Goal: Information Seeking & Learning: Learn about a topic

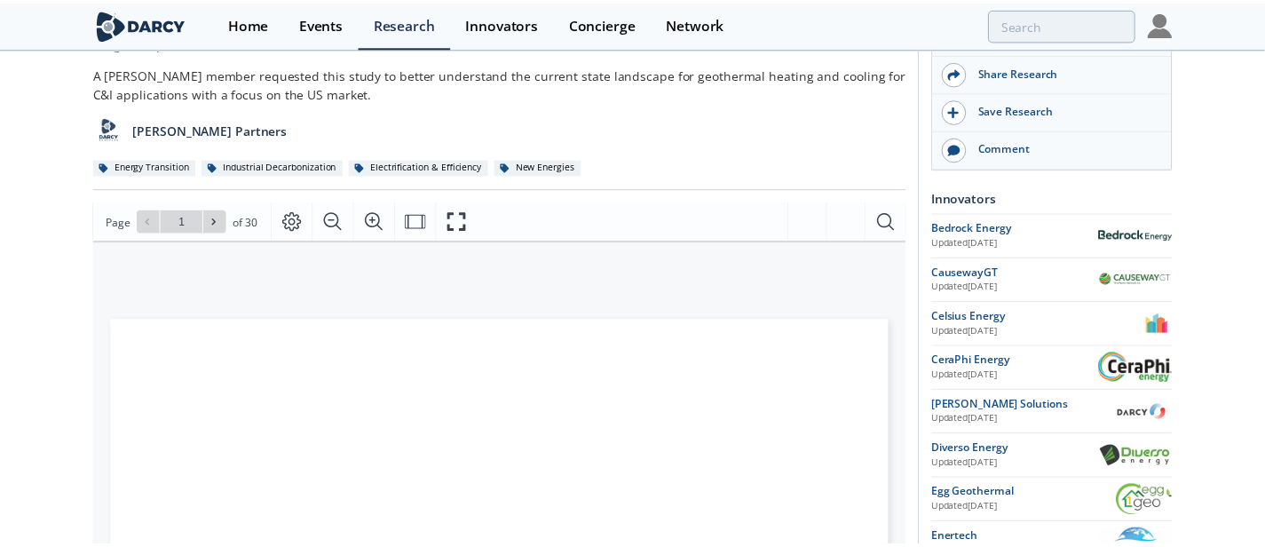
scroll to position [222, 0]
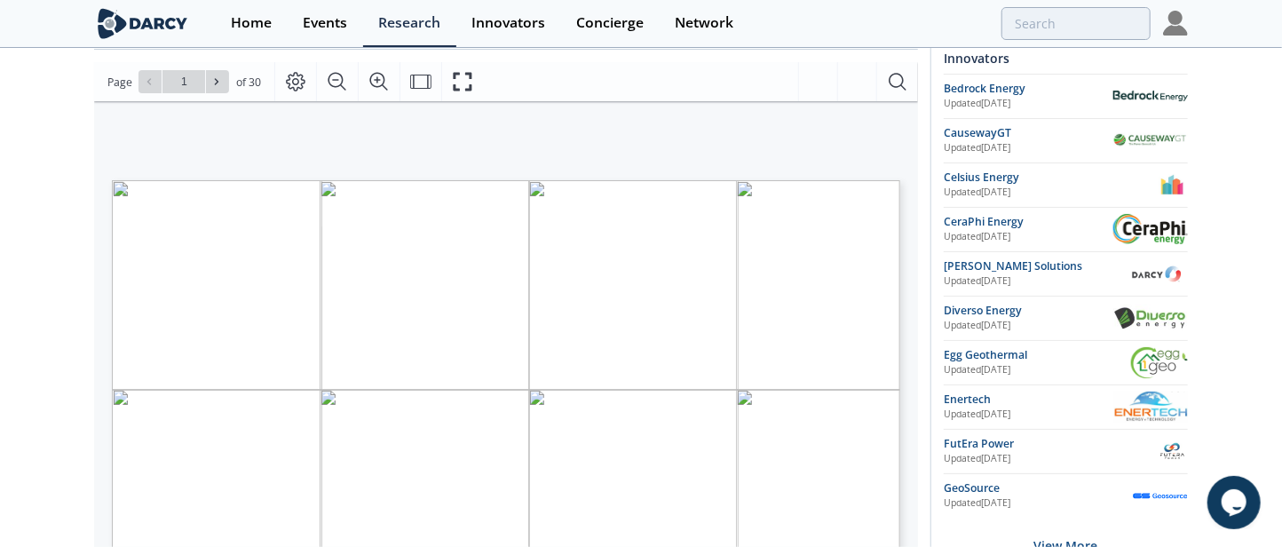
type input "2"
click at [186, 81] on input "2" at bounding box center [183, 81] width 43 height 23
type input "18"
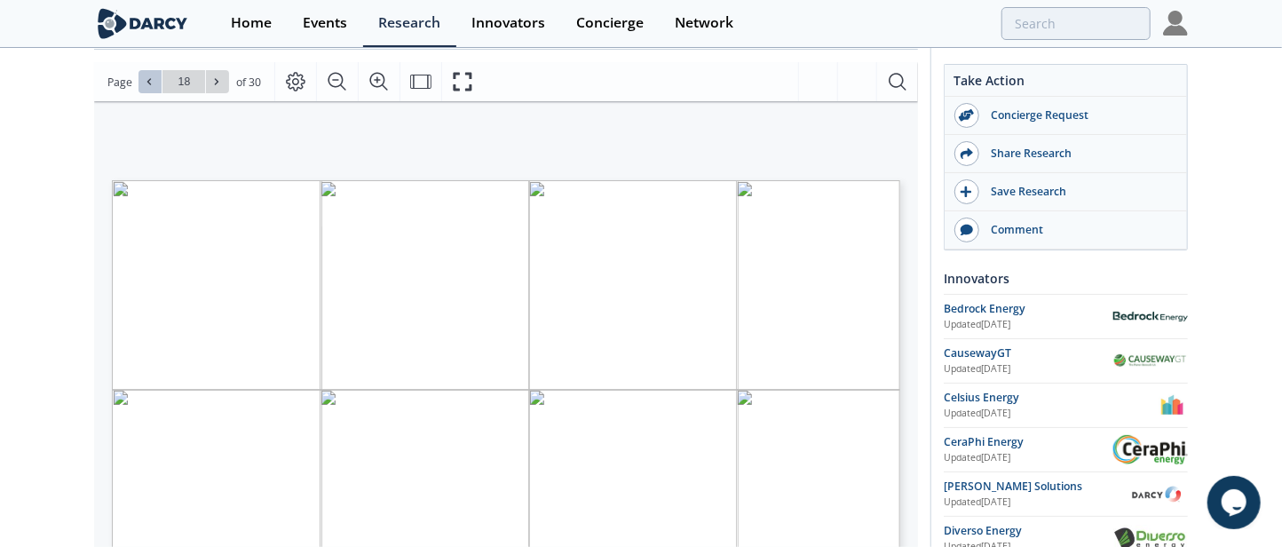
click at [149, 83] on icon at bounding box center [149, 82] width 4 height 6
type input "17"
click at [142, 83] on button at bounding box center [149, 81] width 23 height 23
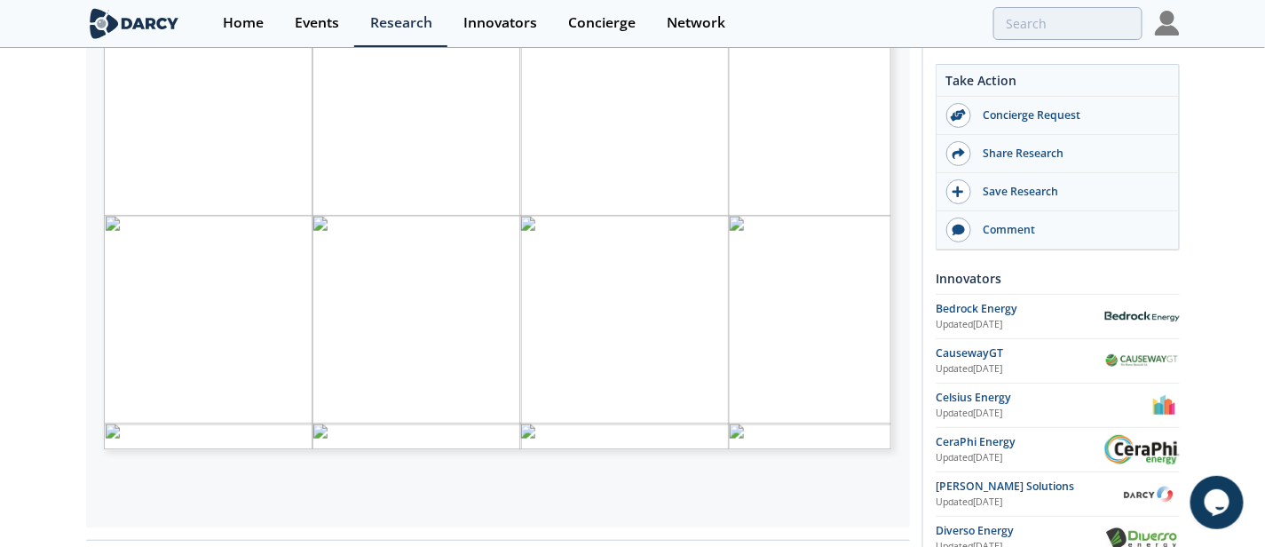
scroll to position [370, 0]
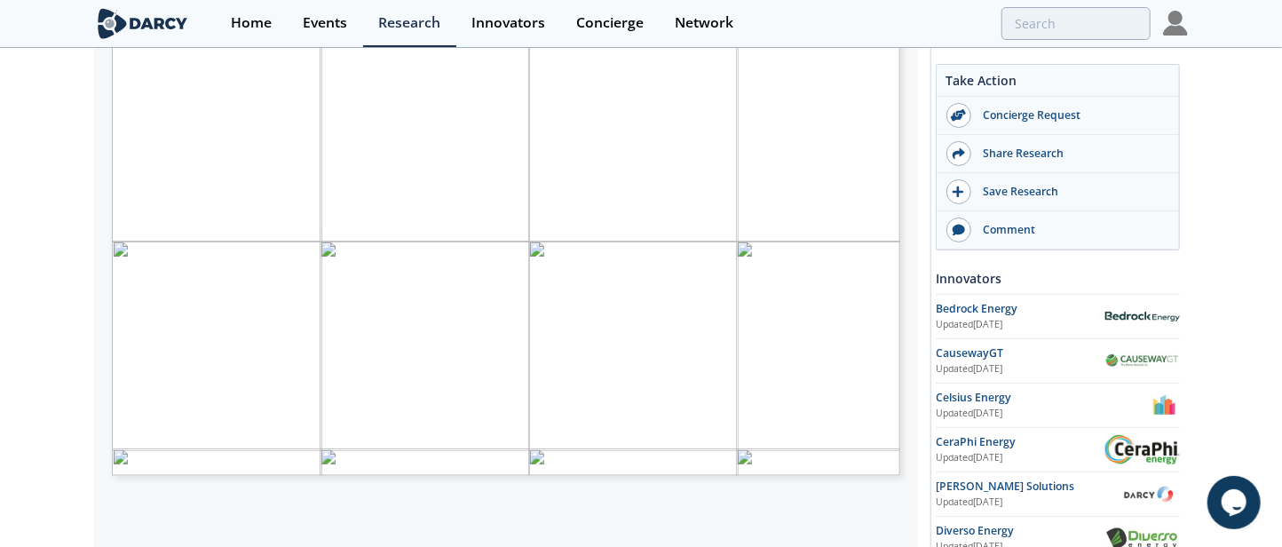
type input "18"
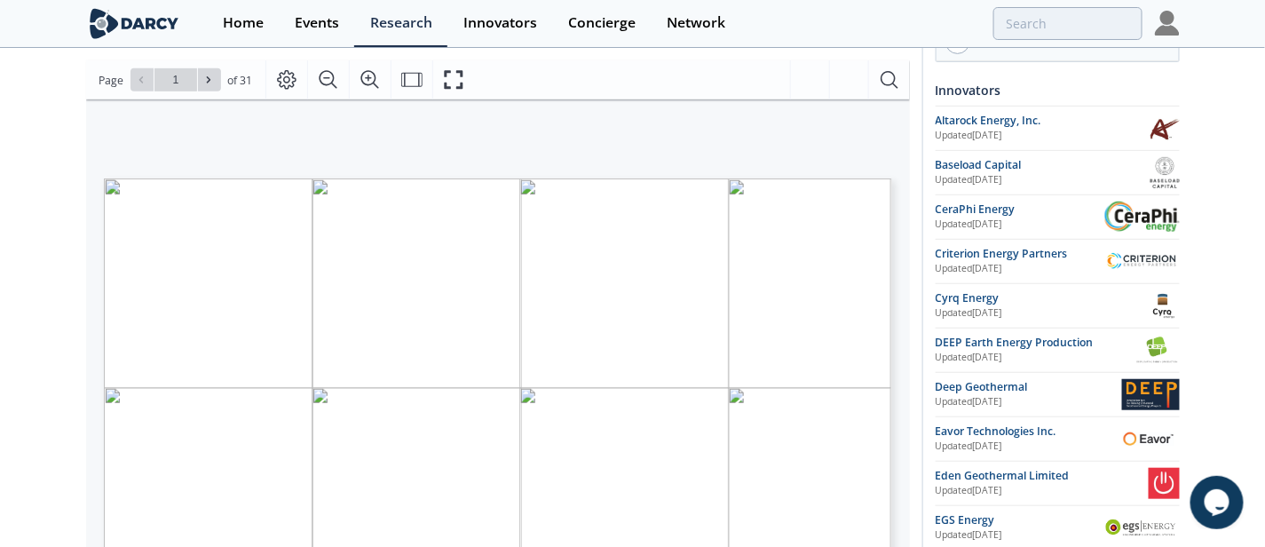
scroll to position [110, 0]
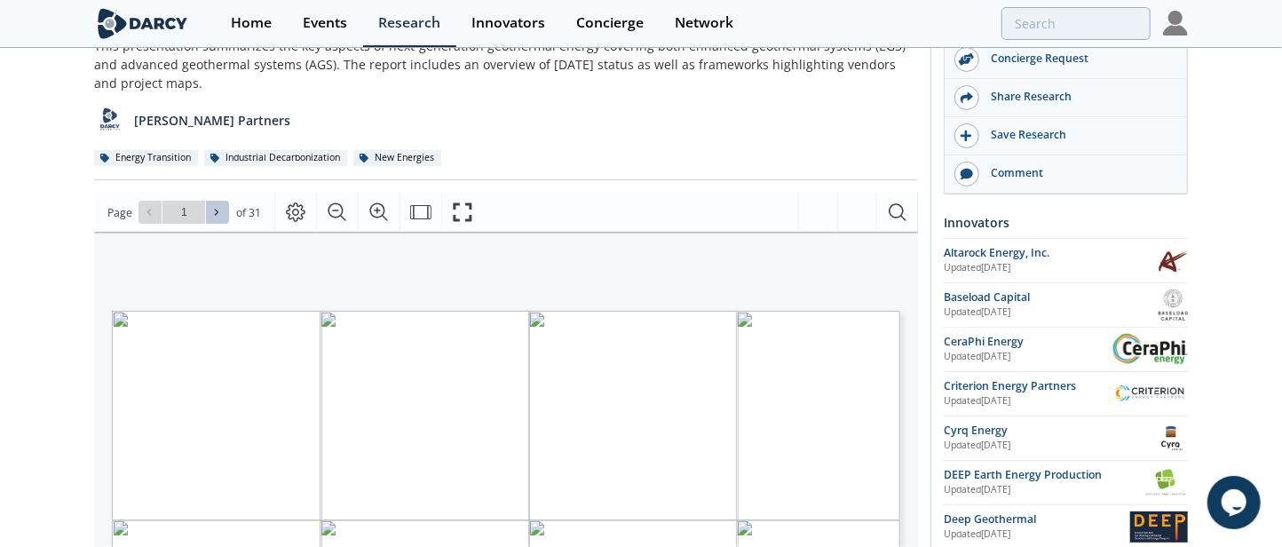
click at [222, 209] on span at bounding box center [217, 212] width 12 height 12
type input "2"
click at [222, 209] on span at bounding box center [217, 212] width 12 height 12
type input "3"
click at [222, 209] on span at bounding box center [217, 212] width 12 height 12
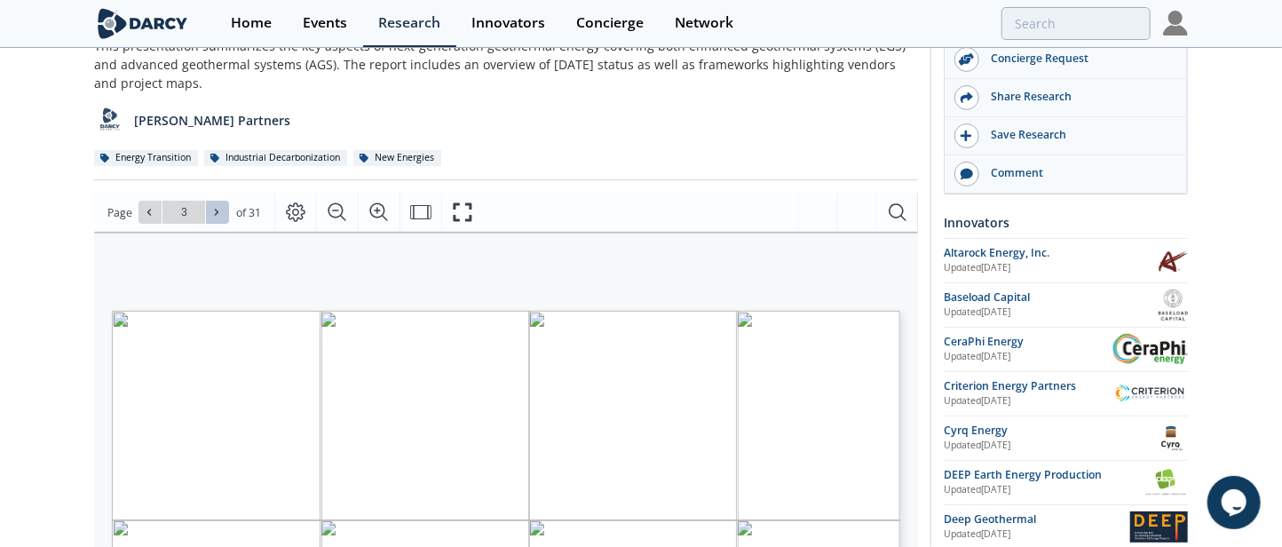
type input "4"
click at [222, 209] on span at bounding box center [217, 212] width 12 height 12
type input "5"
click at [217, 208] on icon at bounding box center [216, 212] width 11 height 11
type input "6"
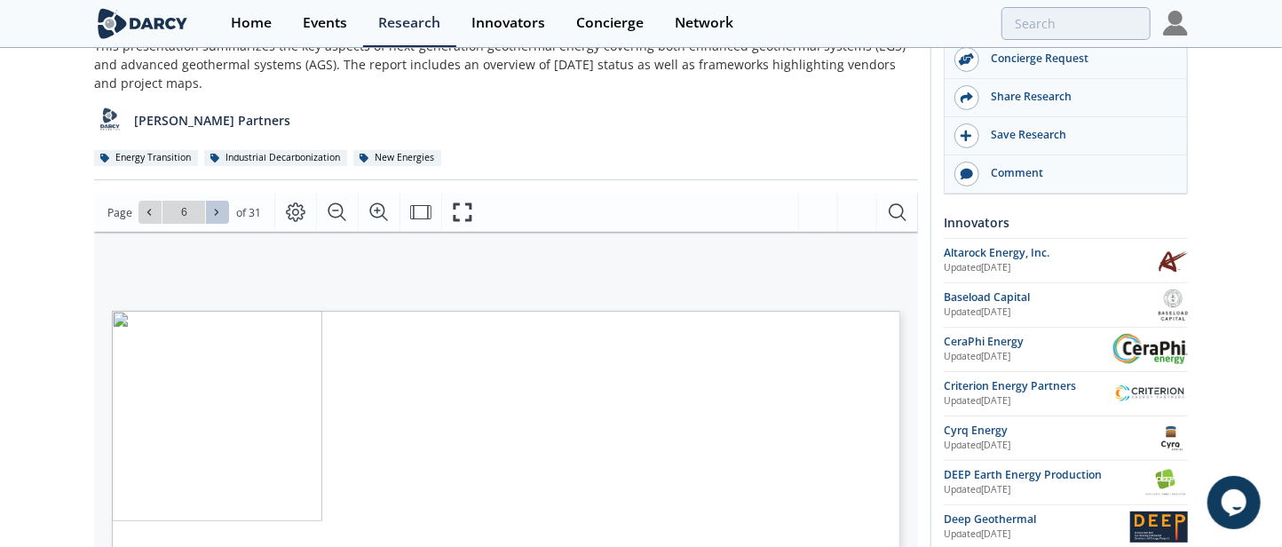
click at [217, 208] on icon at bounding box center [216, 212] width 11 height 11
type input "7"
click at [217, 208] on icon at bounding box center [216, 212] width 11 height 11
type input "8"
click at [217, 208] on icon at bounding box center [216, 212] width 11 height 11
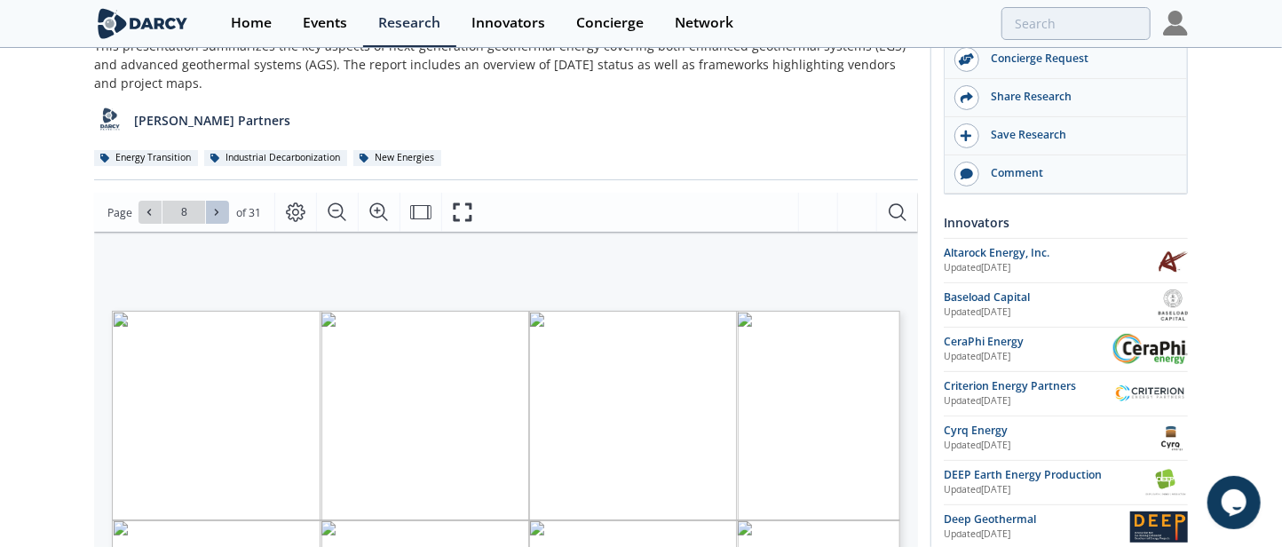
type input "9"
click at [217, 208] on icon at bounding box center [216, 212] width 11 height 11
type input "10"
click at [217, 208] on icon at bounding box center [216, 212] width 11 height 11
type input "11"
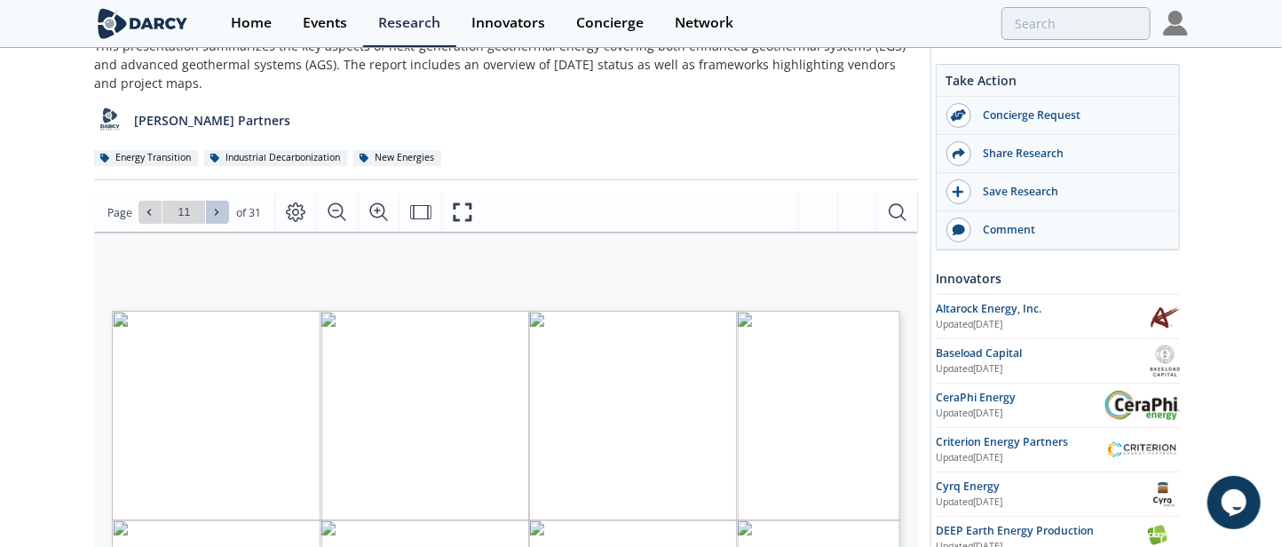
click at [218, 214] on icon at bounding box center [216, 212] width 11 height 11
type input "12"
click at [218, 214] on icon at bounding box center [216, 212] width 11 height 11
type input "13"
click at [218, 214] on icon at bounding box center [216, 212] width 11 height 11
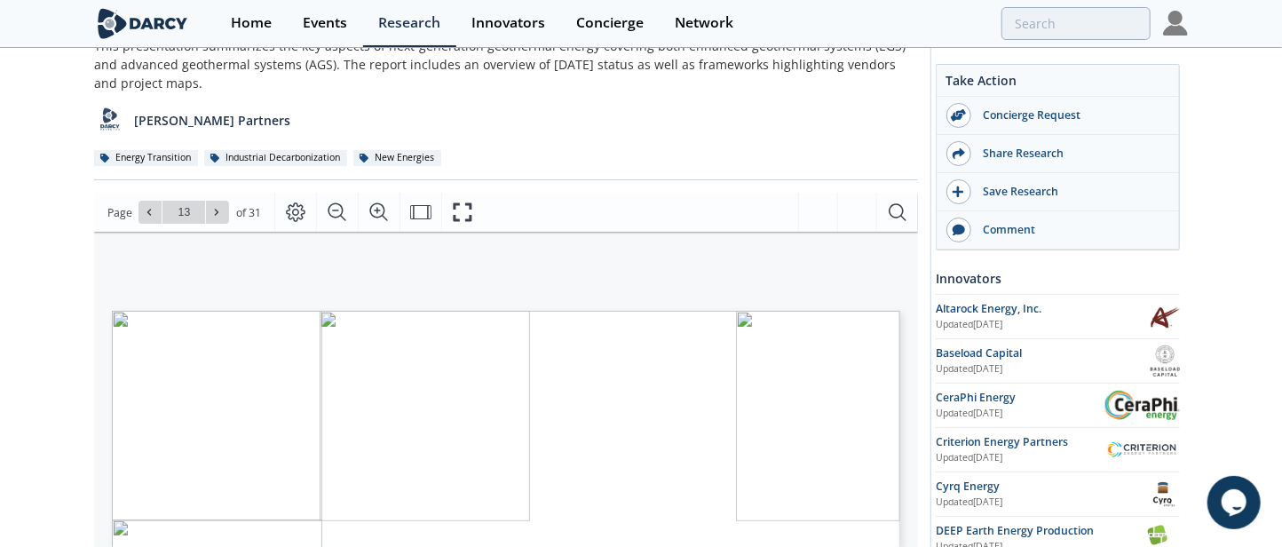
type input "14"
click at [218, 214] on icon at bounding box center [216, 212] width 11 height 11
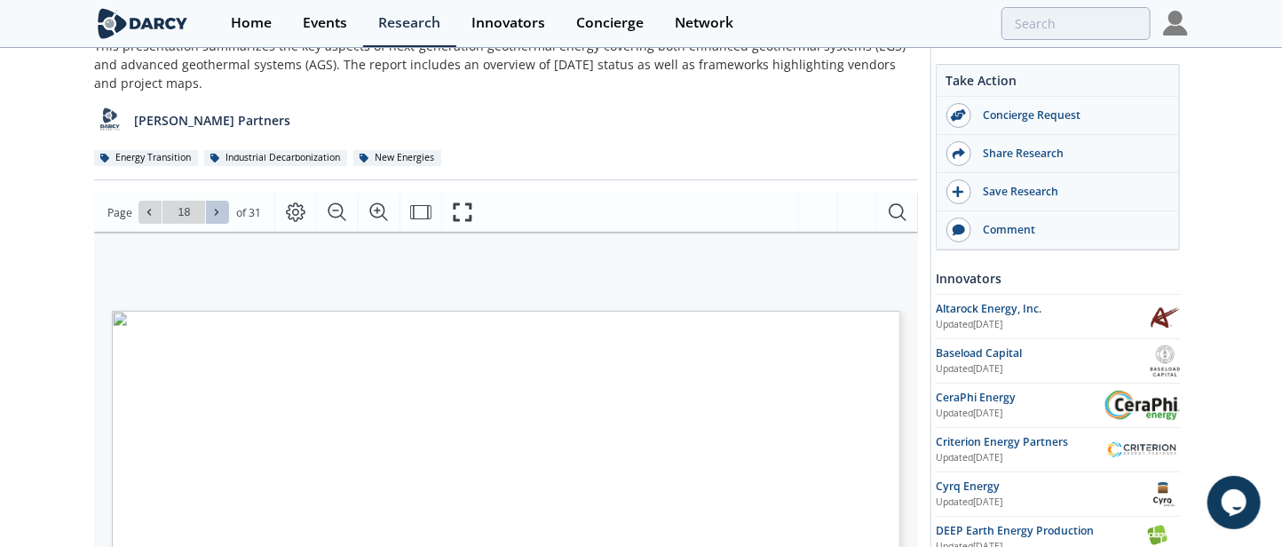
type input "19"
click at [218, 214] on icon at bounding box center [216, 212] width 11 height 11
type input "20"
click at [218, 214] on icon at bounding box center [216, 212] width 11 height 11
type input "21"
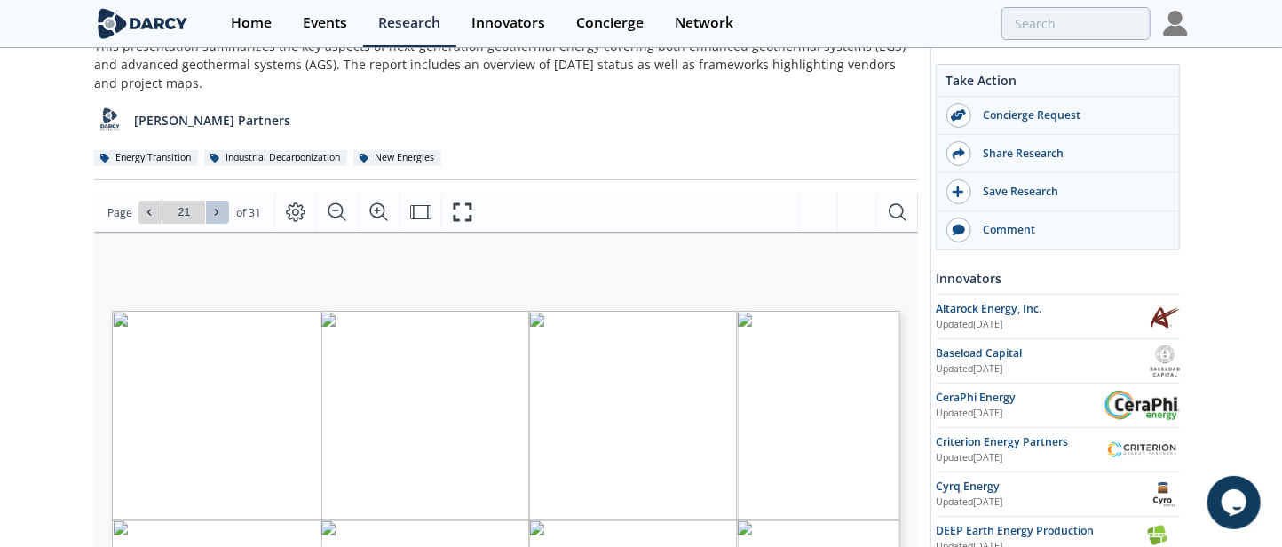
click at [218, 214] on icon at bounding box center [216, 212] width 11 height 11
type input "22"
click at [210, 217] on button at bounding box center [217, 212] width 23 height 23
type input "23"
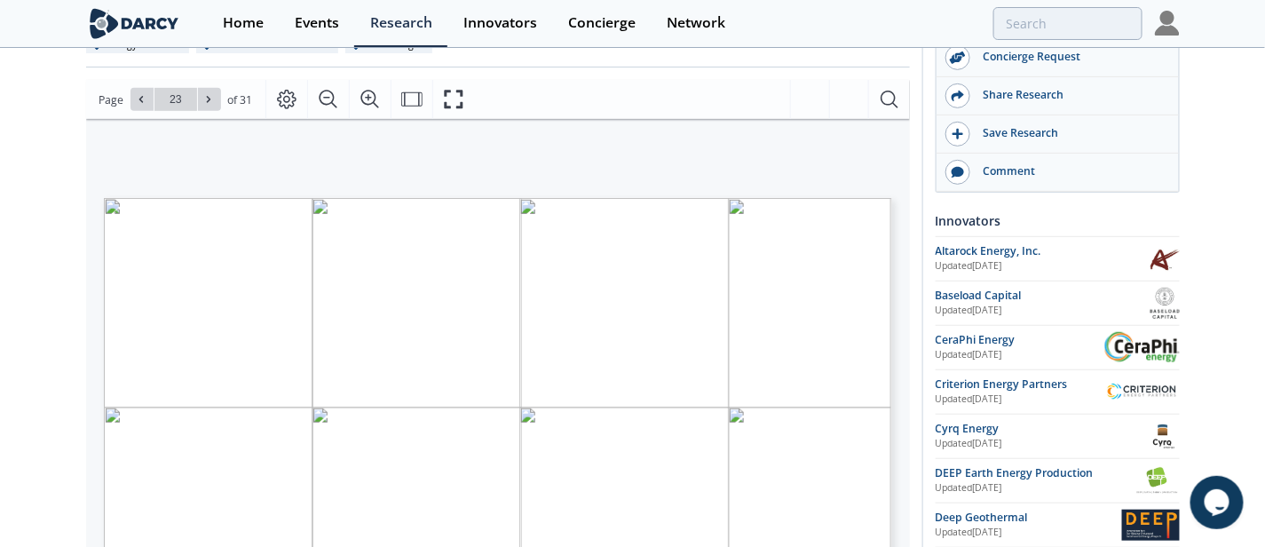
scroll to position [222, 0]
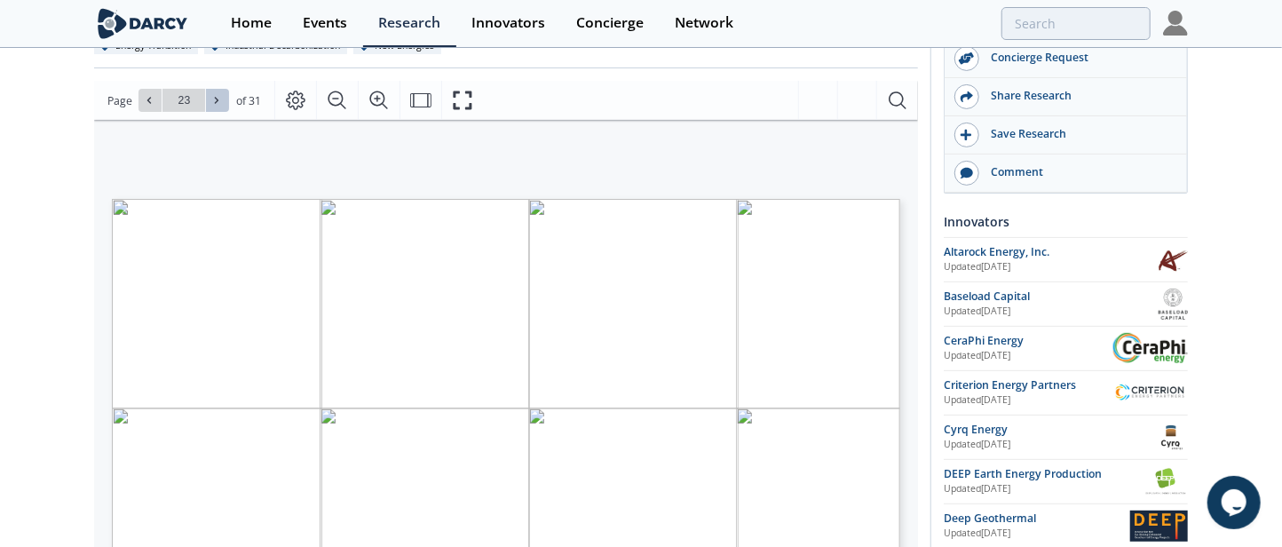
click at [220, 101] on icon at bounding box center [216, 100] width 11 height 11
type input "24"
click at [217, 97] on icon at bounding box center [216, 100] width 11 height 11
type input "25"
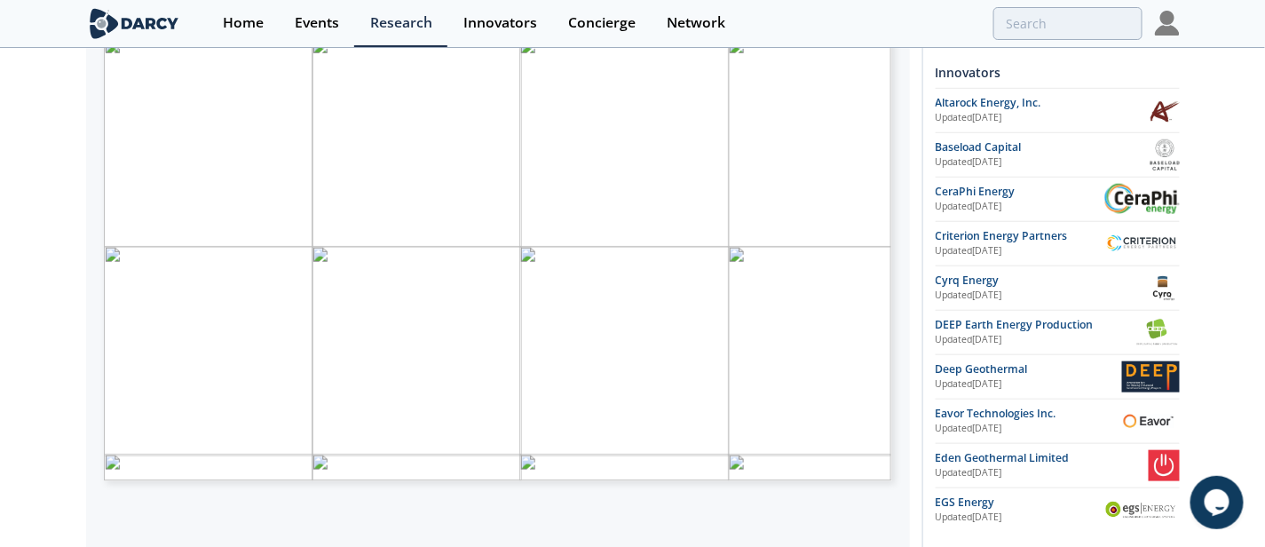
scroll to position [333, 0]
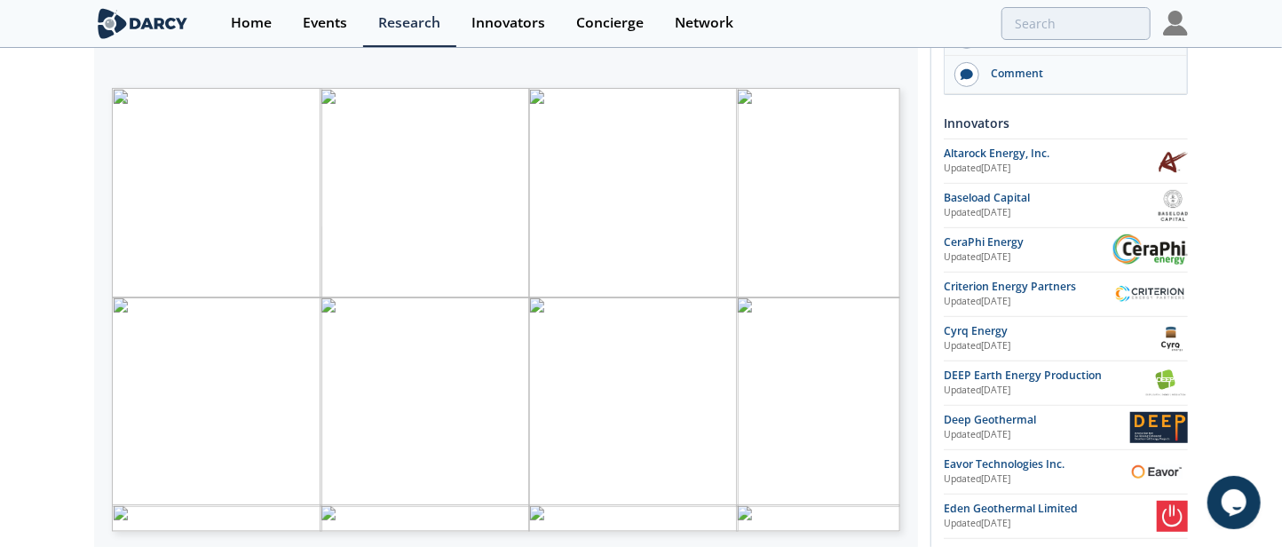
type input "26"
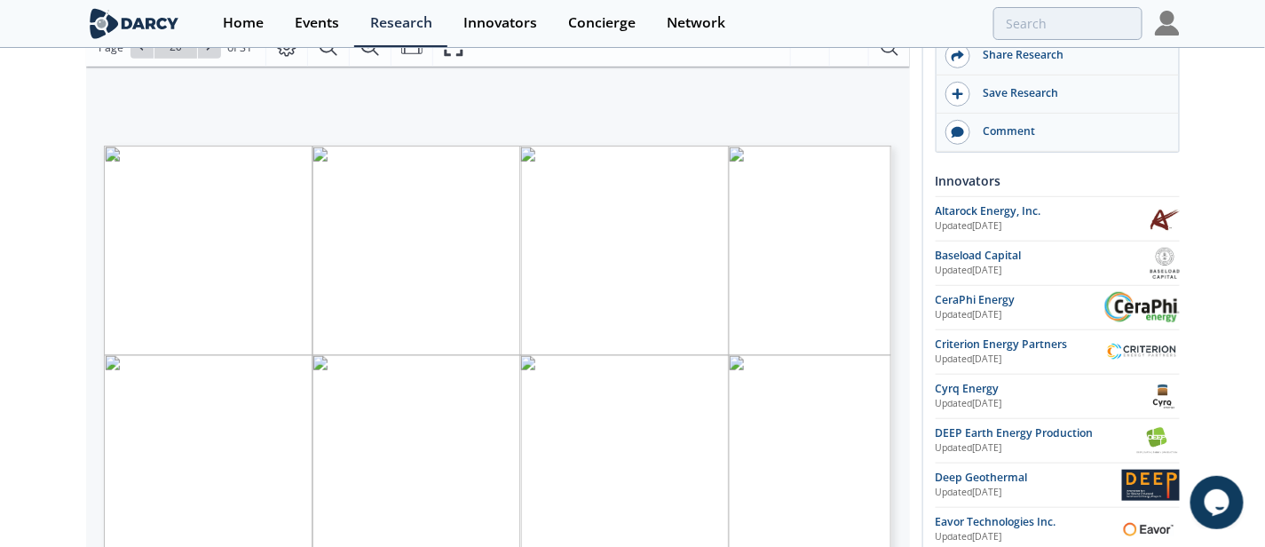
scroll to position [222, 0]
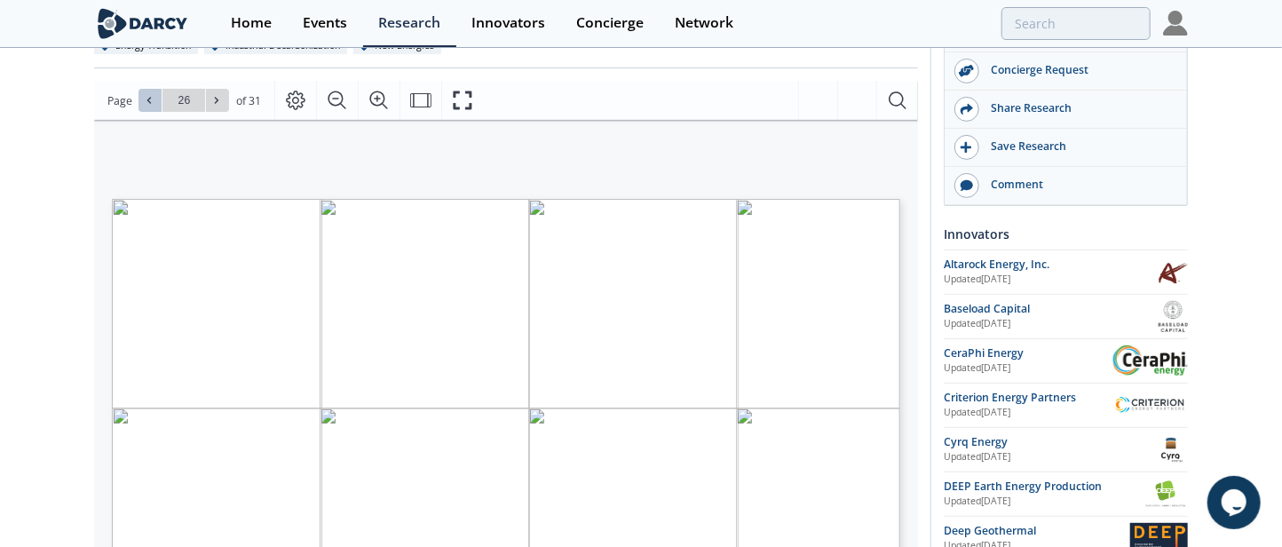
click at [148, 98] on icon at bounding box center [149, 101] width 4 height 6
click at [212, 103] on icon at bounding box center [216, 100] width 11 height 11
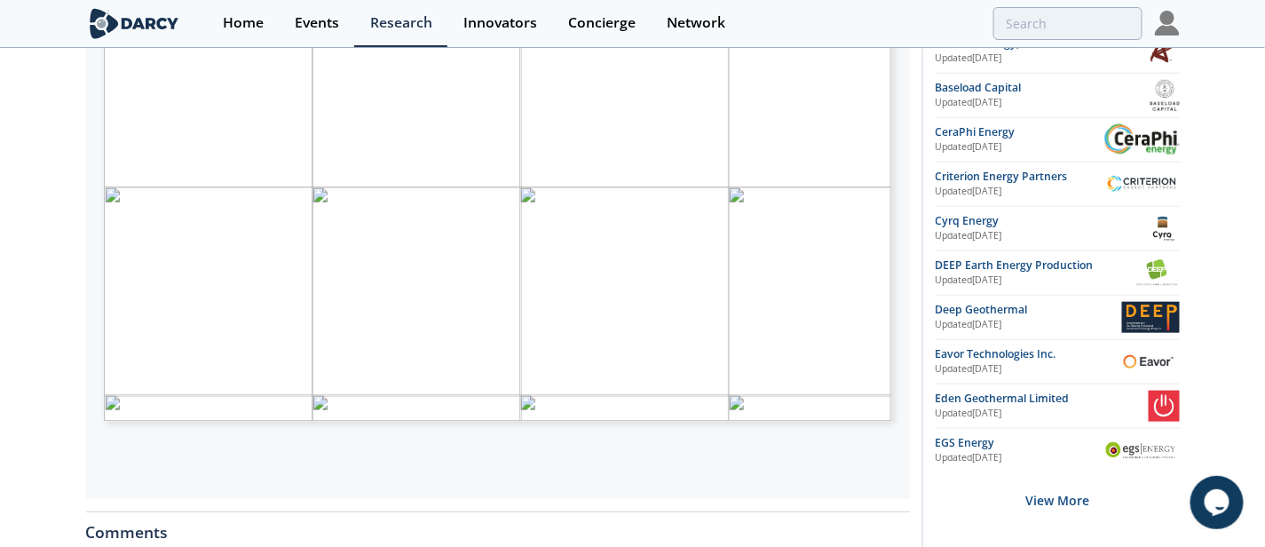
scroll to position [333, 0]
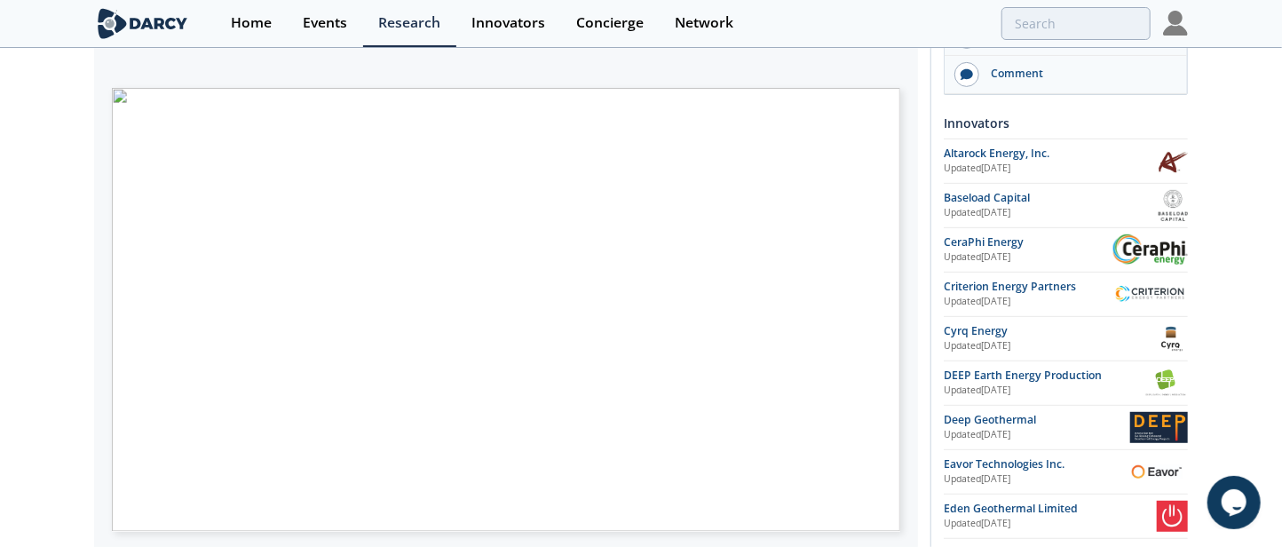
type input "28"
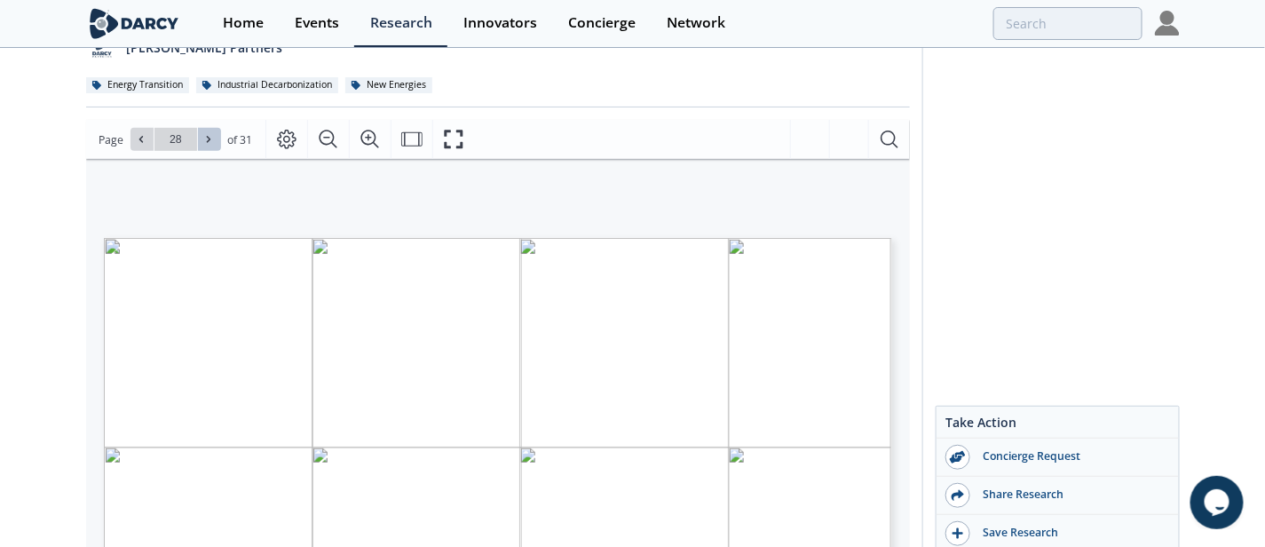
scroll to position [167, 0]
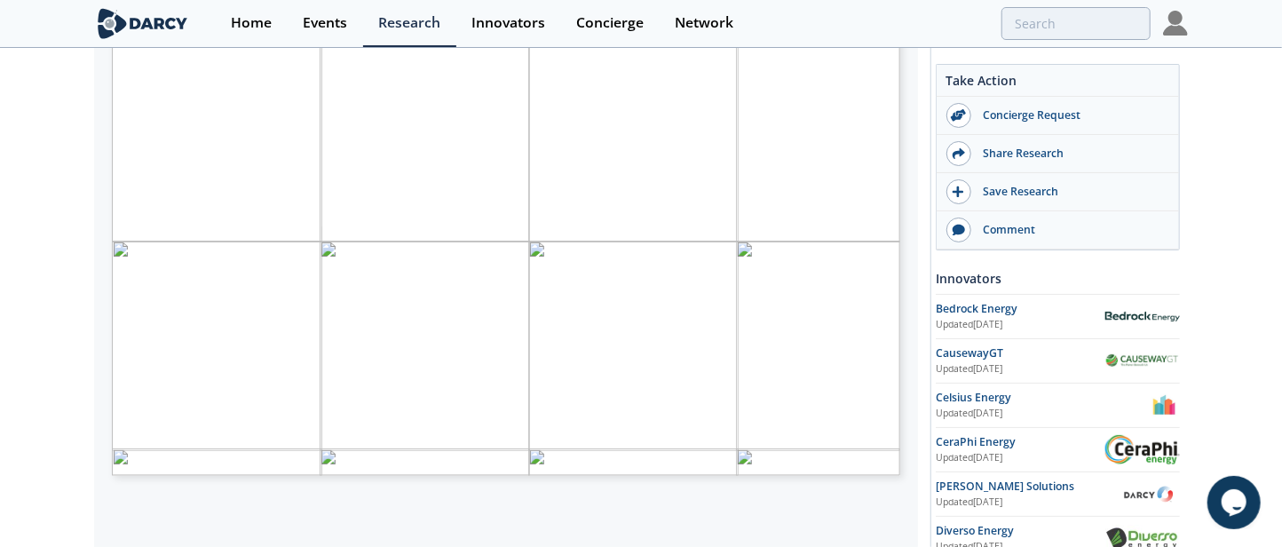
type input "17"
